Goal: Task Accomplishment & Management: Use online tool/utility

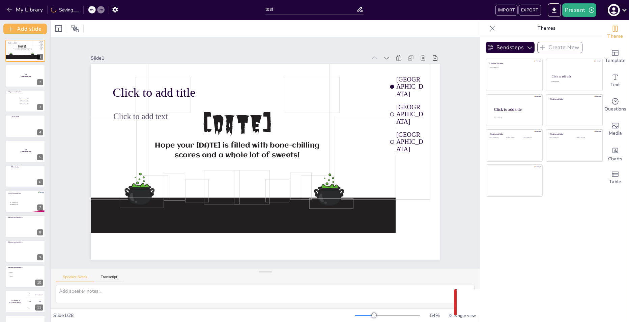
click at [624, 9] on icon at bounding box center [624, 9] width 9 height 9
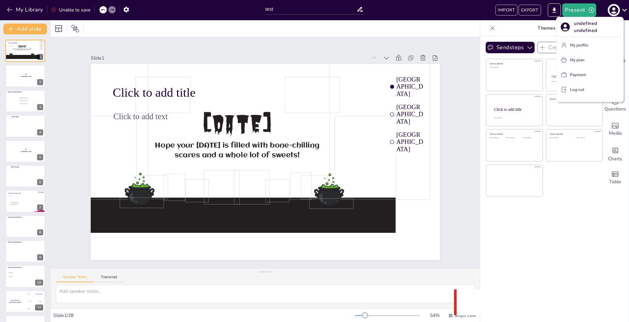
click at [623, 9] on div at bounding box center [314, 161] width 629 height 322
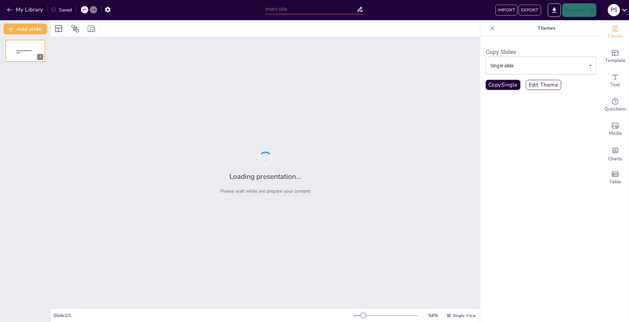
type input "test"
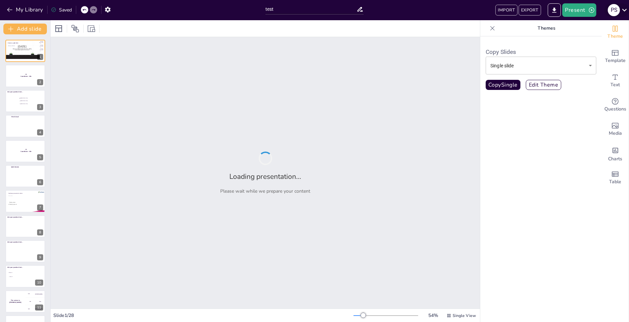
click at [622, 9] on icon at bounding box center [624, 10] width 5 height 3
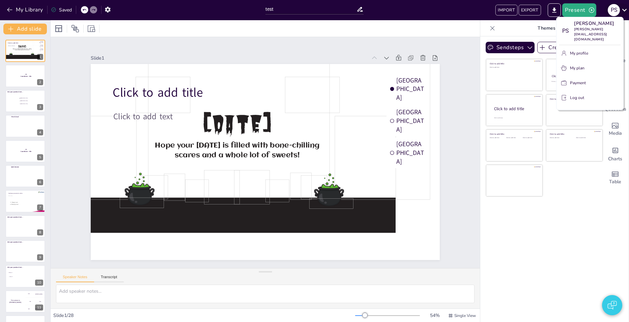
click at [622, 9] on div at bounding box center [314, 161] width 629 height 322
click at [576, 9] on div at bounding box center [314, 161] width 629 height 322
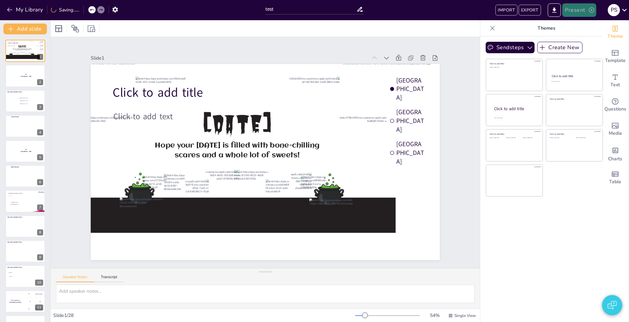
click at [577, 12] on button "Present" at bounding box center [579, 9] width 34 height 13
click at [583, 26] on li "Preview presentation" at bounding box center [589, 25] width 53 height 11
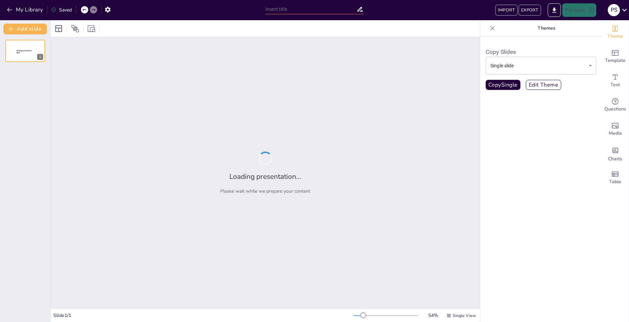
type input "test"
